Goal: Obtain resource: Obtain resource

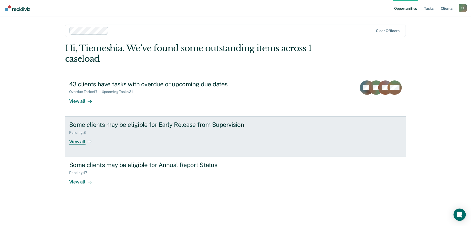
click at [230, 140] on div "Some clients may be eligible for Early Release from Supervision Pending : 8 Vie…" at bounding box center [165, 133] width 192 height 24
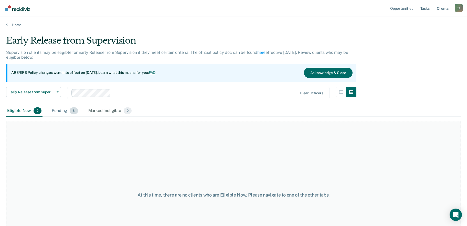
click at [65, 115] on div "Pending 8" at bounding box center [65, 110] width 28 height 11
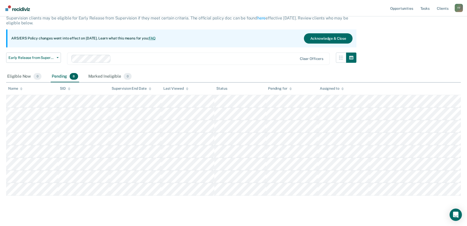
scroll to position [40, 0]
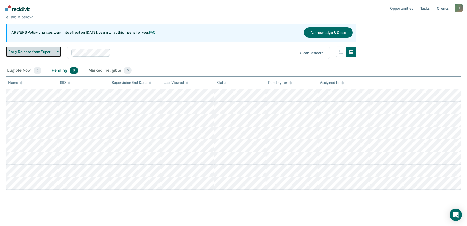
click at [32, 52] on span "Early Release from Supervision" at bounding box center [31, 52] width 46 height 4
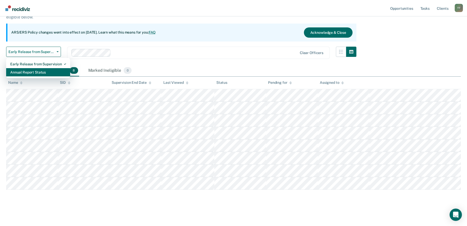
click at [33, 74] on div "Annual Report Status" at bounding box center [38, 72] width 56 height 8
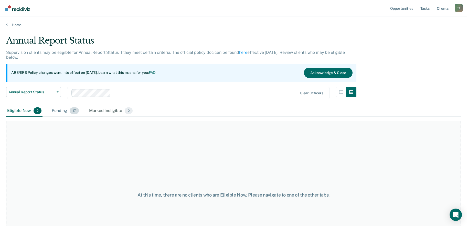
click at [64, 113] on div "Pending 17" at bounding box center [65, 110] width 29 height 11
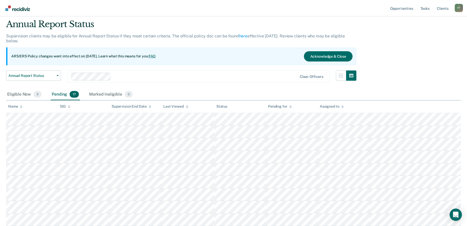
scroll to position [26, 0]
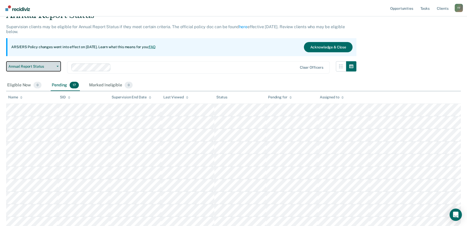
click at [37, 65] on span "Annual Report Status" at bounding box center [31, 66] width 46 height 4
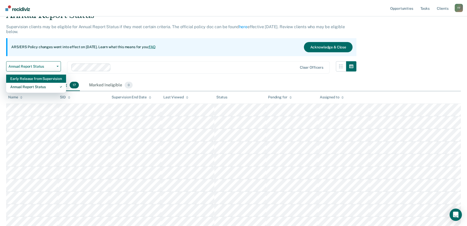
click at [36, 81] on div "Early Release from Supervision" at bounding box center [36, 78] width 52 height 8
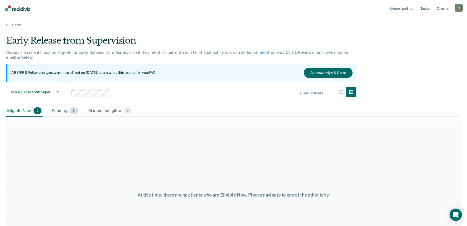
click at [69, 110] on div "Pending 8" at bounding box center [65, 110] width 28 height 11
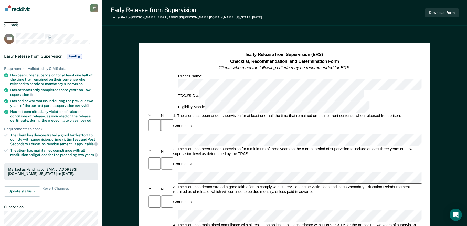
click at [8, 23] on button "Back" at bounding box center [11, 25] width 14 height 5
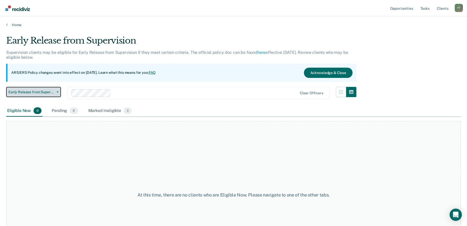
click at [50, 90] on span "Early Release from Supervision" at bounding box center [31, 92] width 46 height 4
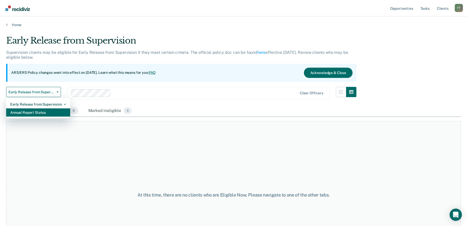
click at [52, 114] on div "Annual Report Status" at bounding box center [38, 112] width 56 height 8
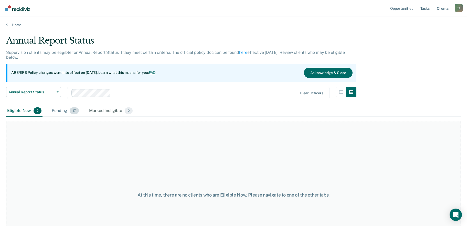
click at [67, 107] on div "Pending 17" at bounding box center [65, 110] width 29 height 11
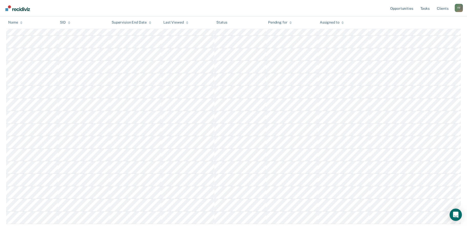
scroll to position [128, 0]
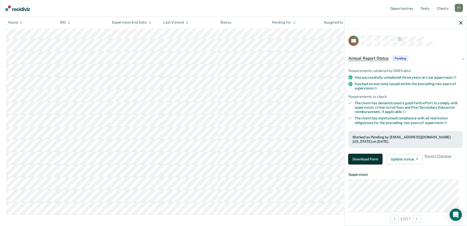
click at [368, 154] on button "Download Form" at bounding box center [365, 159] width 34 height 10
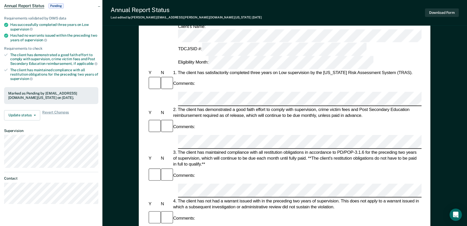
scroll to position [32, 0]
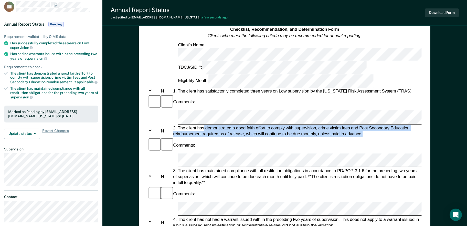
drag, startPoint x: 204, startPoint y: 82, endPoint x: 365, endPoint y: 87, distance: 161.1
click at [365, 125] on div "2. The client has demonstrated a good faith effort to comply with supervision, …" at bounding box center [296, 131] width 249 height 12
copy div "demonstrated a good faith effort to comply with supervision, crime victim fees …"
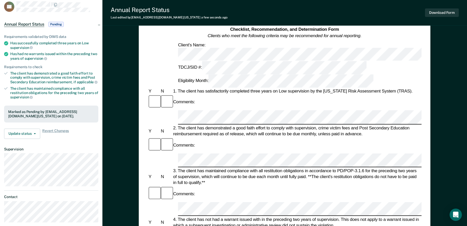
scroll to position [0, 0]
click at [228, 216] on div "4. The client has not had a warrant issued with in the preceding two years of s…" at bounding box center [296, 222] width 249 height 12
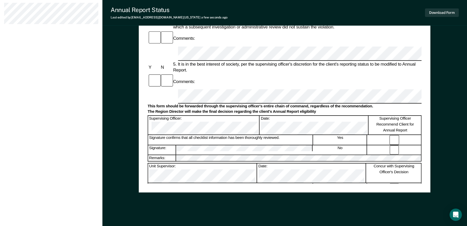
scroll to position [237, 0]
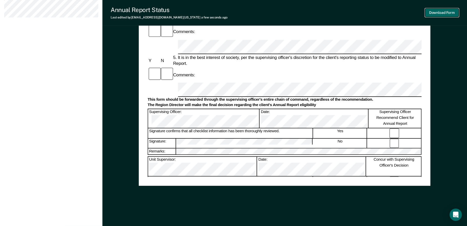
click at [445, 11] on button "Download Form" at bounding box center [442, 12] width 34 height 8
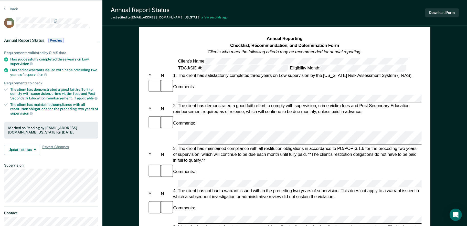
scroll to position [0, 0]
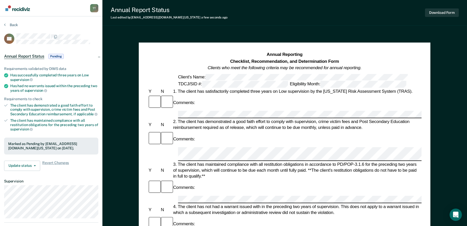
click at [7, 24] on button "Back" at bounding box center [11, 25] width 14 height 5
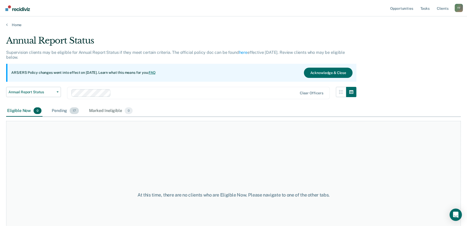
click at [74, 108] on span "17" at bounding box center [74, 110] width 9 height 7
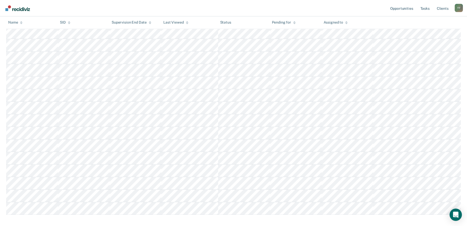
scroll to position [153, 0]
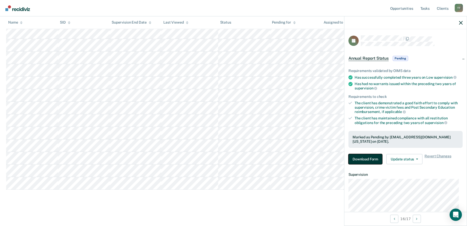
click at [375, 163] on button "Download Form" at bounding box center [365, 159] width 34 height 10
